Goal: Task Accomplishment & Management: Manage account settings

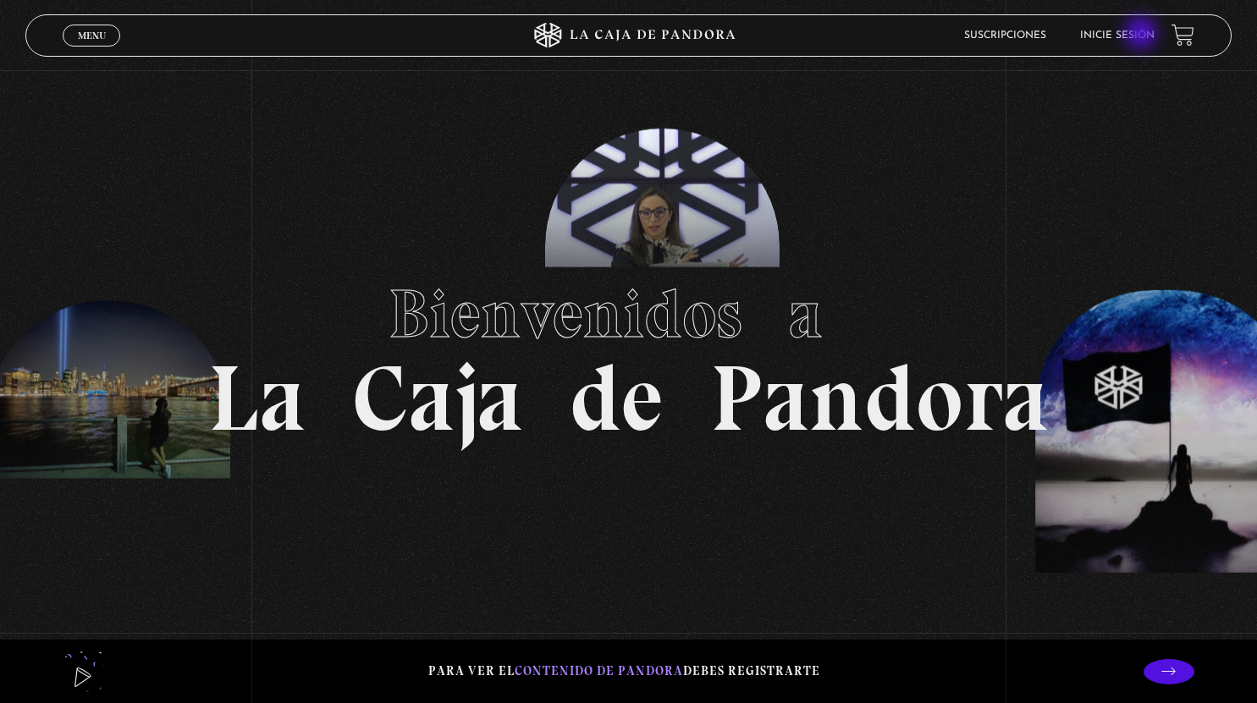
click at [1143, 35] on link "Inicie sesión" at bounding box center [1117, 35] width 74 height 10
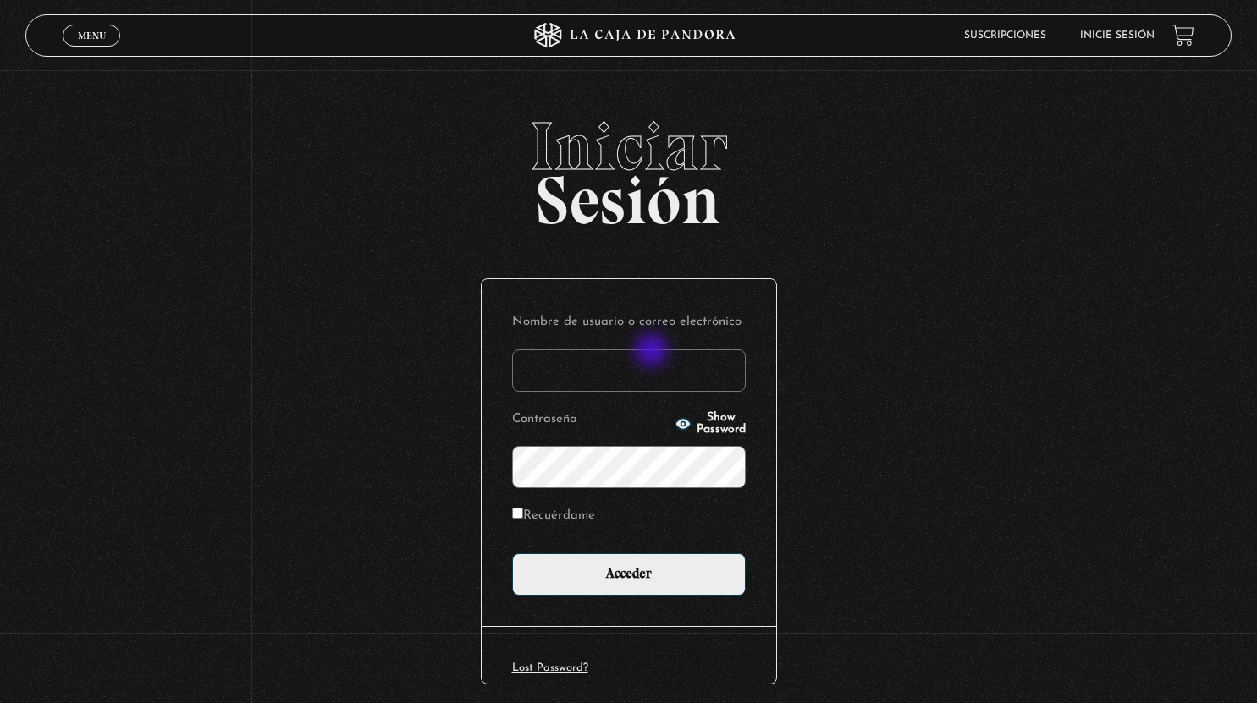
click at [653, 352] on input "Nombre de usuario o correo electrónico" at bounding box center [629, 371] width 234 height 42
type input "valevaacos123@gmail.com"
click at [681, 424] on circle "button" at bounding box center [683, 424] width 4 height 4
click at [512, 554] on input "Acceder" at bounding box center [629, 575] width 234 height 42
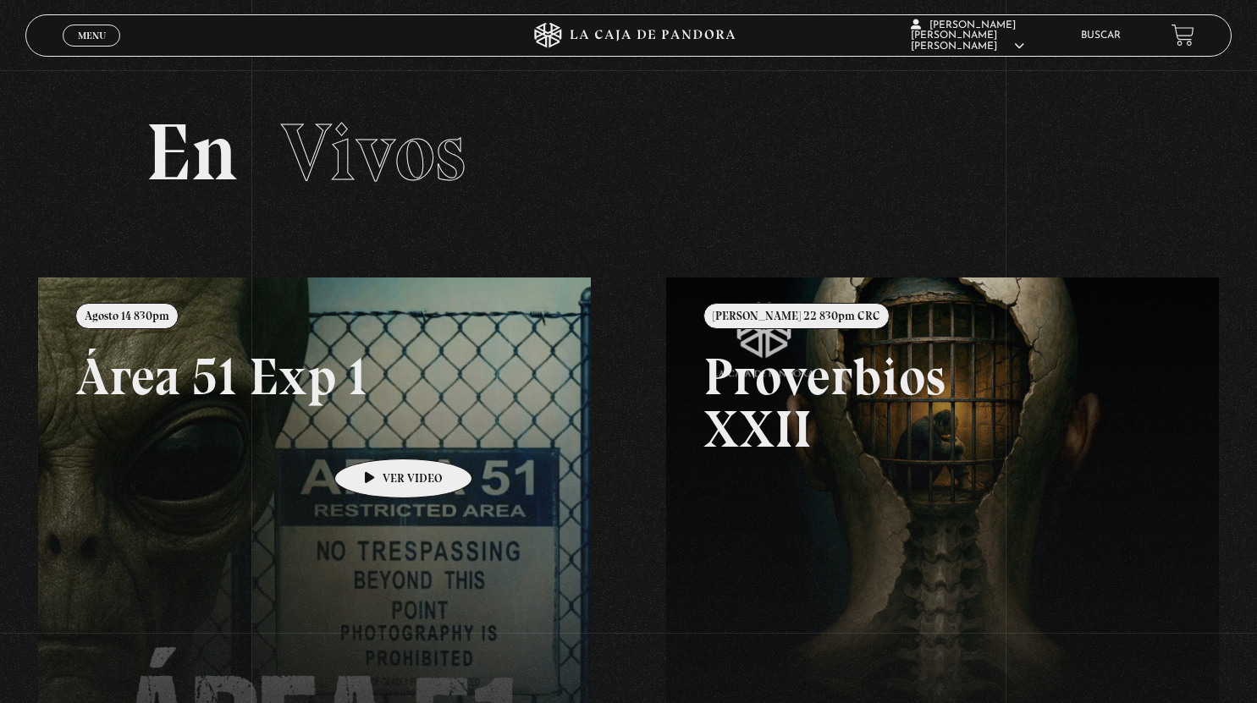
click at [376, 433] on link at bounding box center [666, 629] width 1257 height 703
